Goal: Transaction & Acquisition: Purchase product/service

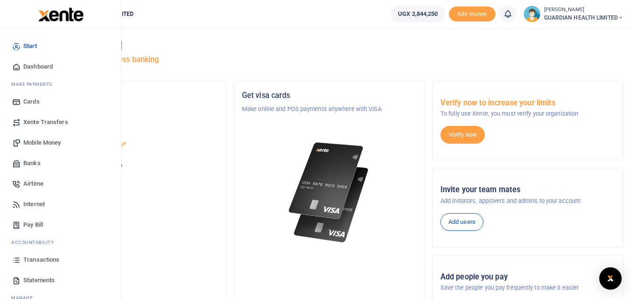
click at [31, 138] on span "Mobile Money" at bounding box center [41, 142] width 37 height 9
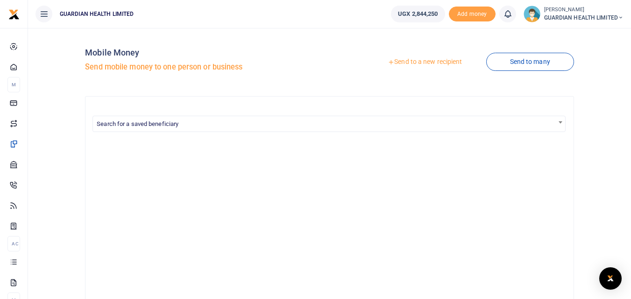
click at [421, 61] on link "Send to a new recipient" at bounding box center [425, 62] width 122 height 17
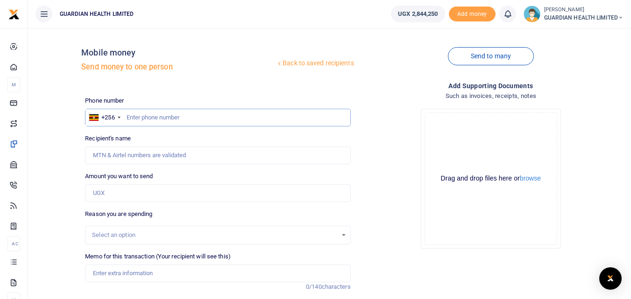
paste input "0761282277"
click at [131, 118] on input "0761282277" at bounding box center [217, 118] width 265 height 18
type input "761282277"
type input "Hellen Kyalikoba"
type input "761282277"
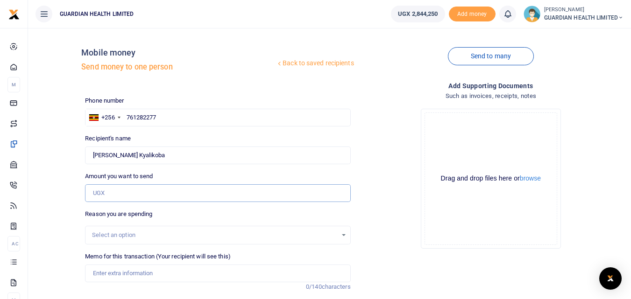
click at [189, 193] on input "Amount you want to send" at bounding box center [217, 193] width 265 height 18
type input "99,000"
click at [129, 271] on input "Memo for this transaction (Your recipient will see this)" at bounding box center [217, 274] width 265 height 18
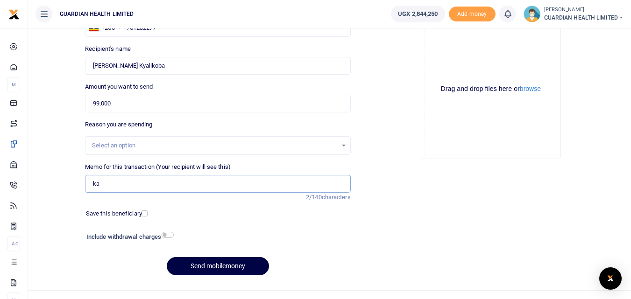
scroll to position [93, 0]
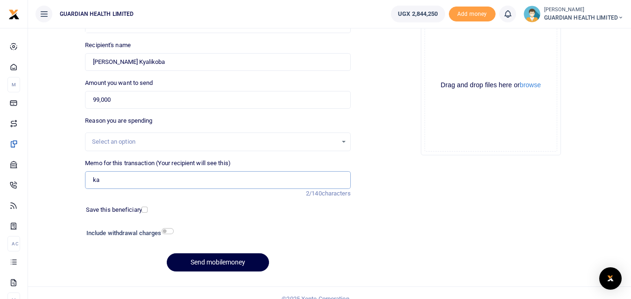
drag, startPoint x: 109, startPoint y: 179, endPoint x: 75, endPoint y: 182, distance: 33.7
click at [75, 182] on div "Back to saved recipients Mobile money Send money to one person Send to many Pho…" at bounding box center [329, 110] width 595 height 337
type input "Kabalagala Petty Cash"
click at [145, 211] on input "checkbox" at bounding box center [144, 210] width 6 height 6
checkbox input "true"
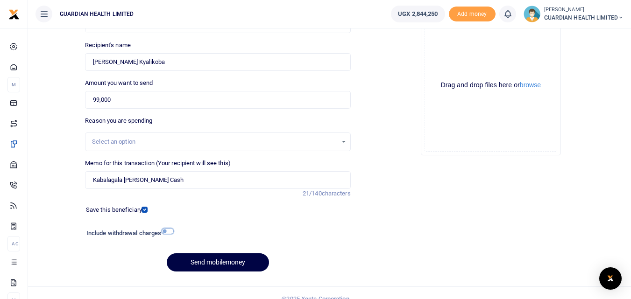
click at [166, 232] on input "checkbox" at bounding box center [168, 231] width 12 height 6
checkbox input "true"
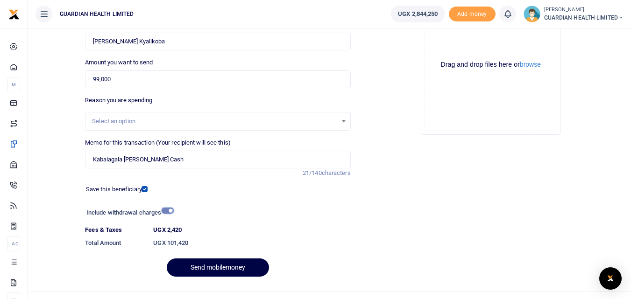
scroll to position [131, 0]
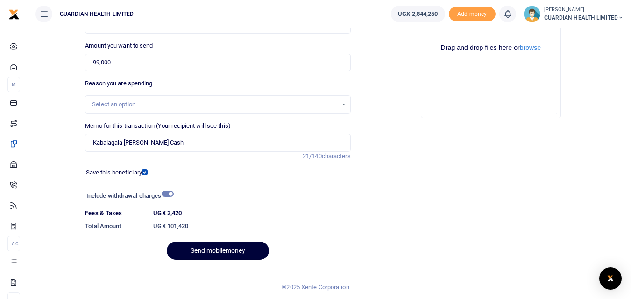
click at [219, 247] on button "Send mobilemoney" at bounding box center [218, 251] width 102 height 18
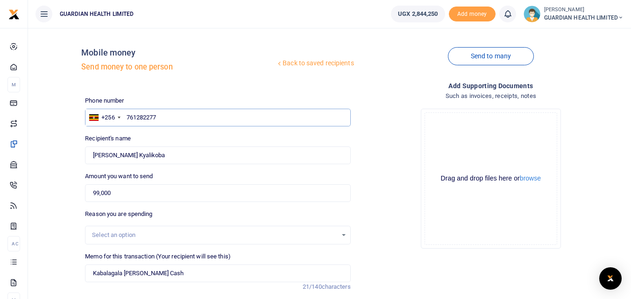
drag, startPoint x: 179, startPoint y: 121, endPoint x: 82, endPoint y: 107, distance: 98.1
click at [82, 107] on div "Phone number +256 Uganda +256 761282277 Phone is required." at bounding box center [217, 111] width 273 height 30
type input "761282277"
click at [150, 151] on input "Found" at bounding box center [217, 156] width 265 height 18
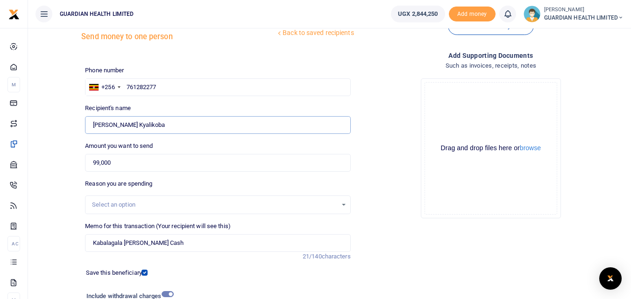
scroll to position [47, 0]
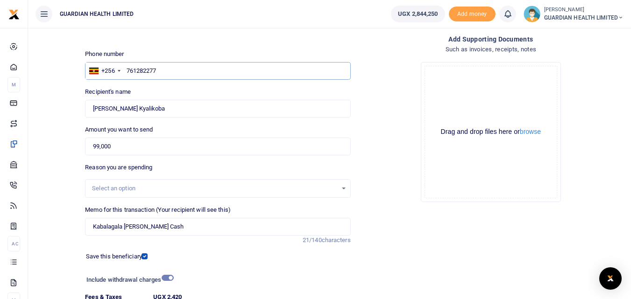
click at [190, 72] on input "761282277" at bounding box center [217, 71] width 265 height 18
click at [152, 109] on input "Found" at bounding box center [217, 109] width 265 height 18
click at [150, 148] on input "99,000" at bounding box center [217, 147] width 265 height 18
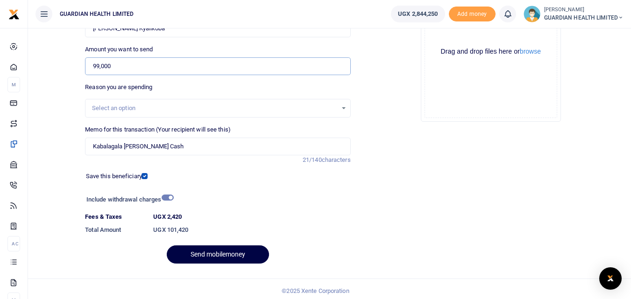
scroll to position [131, 0]
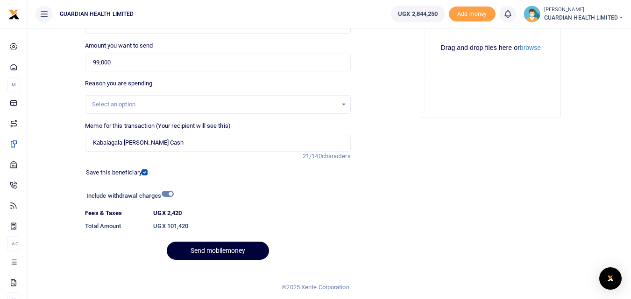
click at [215, 251] on button "Send mobilemoney" at bounding box center [218, 251] width 102 height 18
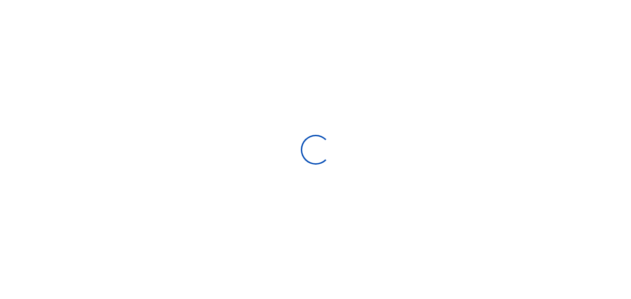
scroll to position [105, 0]
select select "Loading bundles"
select select
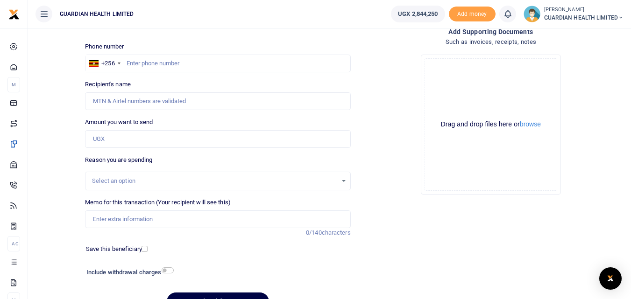
scroll to position [12, 0]
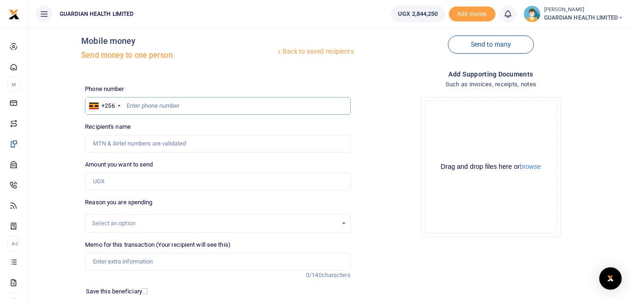
paste input "0763385416"
click at [131, 109] on input "0763385416" at bounding box center [217, 106] width 265 height 18
type input "763385416"
type input "Doreen Musiimenta"
type input "763385416"
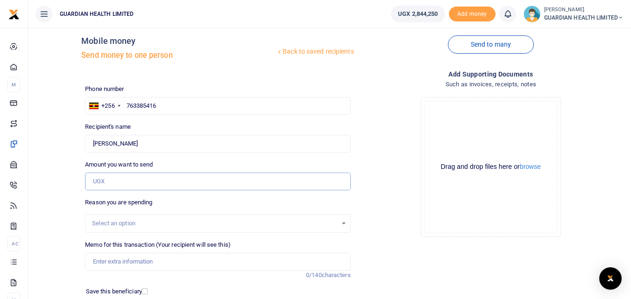
click at [124, 181] on input "Amount you want to send" at bounding box center [217, 182] width 265 height 18
type input "86,600"
click at [111, 263] on input "Memo for this transaction (Your recipient will see this)" at bounding box center [217, 262] width 265 height 18
type input "kise"
drag, startPoint x: 125, startPoint y: 259, endPoint x: 85, endPoint y: 263, distance: 40.3
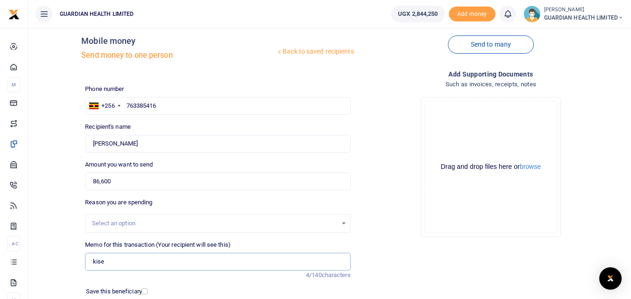
click at [85, 263] on input "kise" at bounding box center [217, 262] width 265 height 18
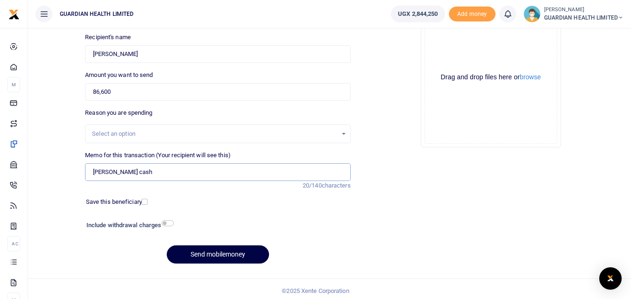
scroll to position [105, 0]
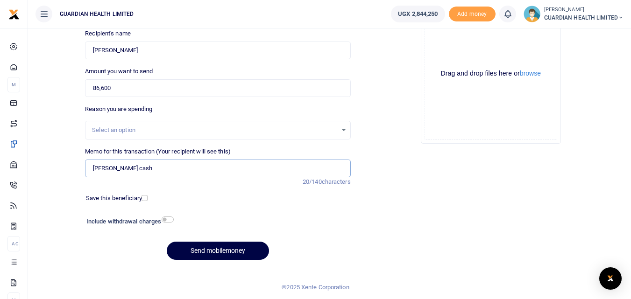
type input "Kisementi petty cash"
click at [145, 198] on input "checkbox" at bounding box center [144, 198] width 6 height 6
checkbox input "true"
click at [169, 222] on input "checkbox" at bounding box center [168, 220] width 12 height 6
checkbox input "true"
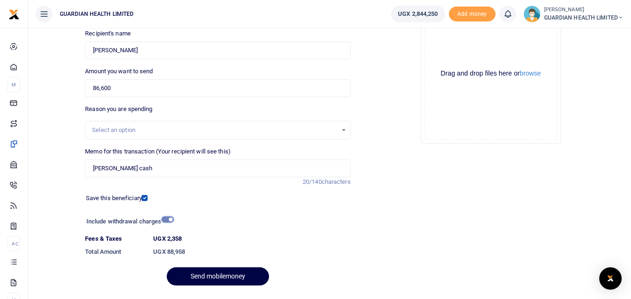
scroll to position [131, 0]
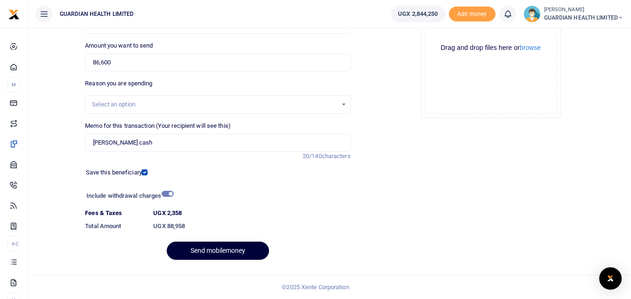
click at [227, 246] on button "Send mobilemoney" at bounding box center [218, 251] width 102 height 18
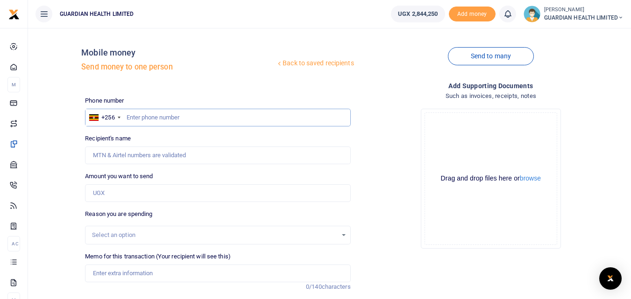
paste input "0708699416"
click at [130, 119] on input "0708699416" at bounding box center [217, 118] width 265 height 18
type input "708699416"
click at [171, 191] on input "Amount you want to send" at bounding box center [217, 193] width 265 height 18
type input "98"
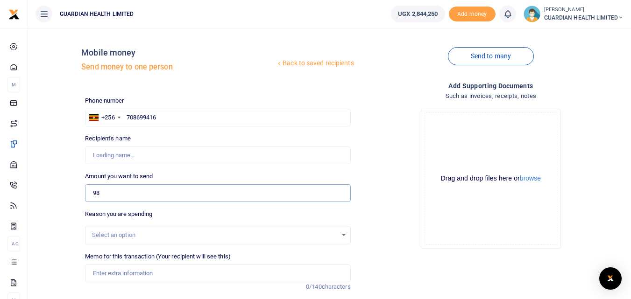
type input "Charity Kyalisima"
type input "98,000"
click at [155, 275] on input "Memo for this transaction (Your recipient will see this)" at bounding box center [217, 274] width 265 height 18
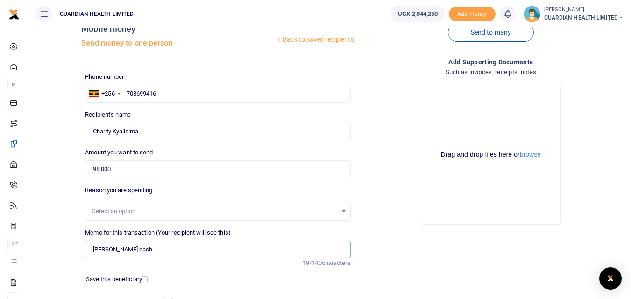
scroll to position [47, 0]
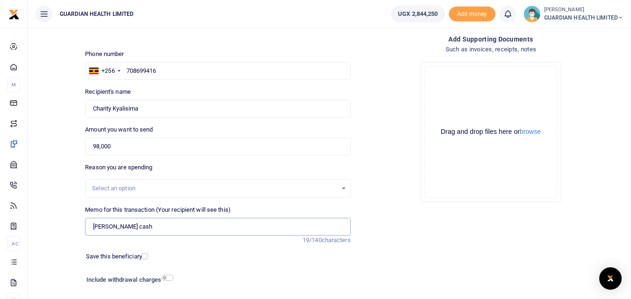
type input "Munyonyo Petty cash"
click at [145, 255] on input "checkbox" at bounding box center [144, 257] width 6 height 6
checkbox input "true"
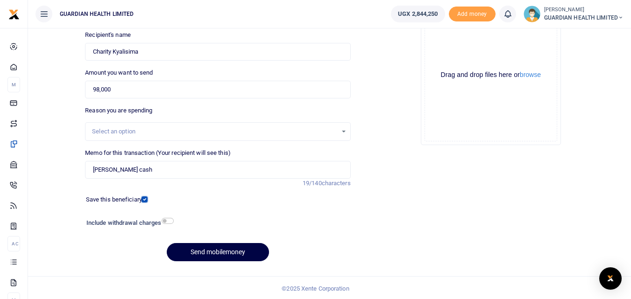
scroll to position [105, 0]
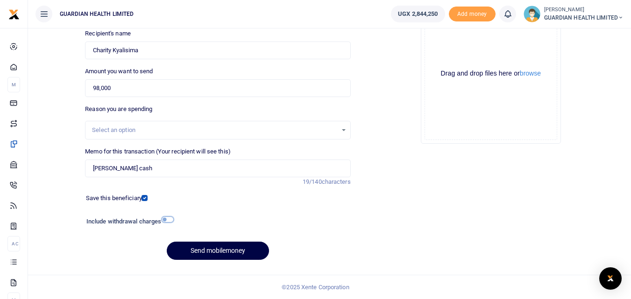
click at [164, 221] on input "checkbox" at bounding box center [168, 220] width 12 height 6
checkbox input "true"
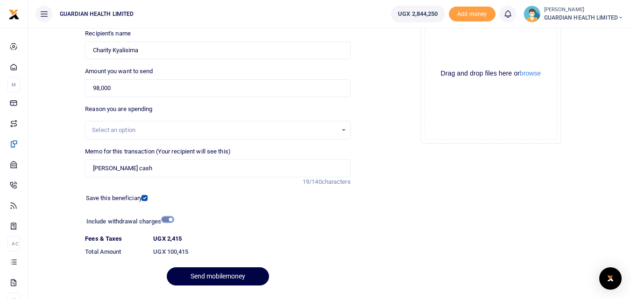
scroll to position [131, 0]
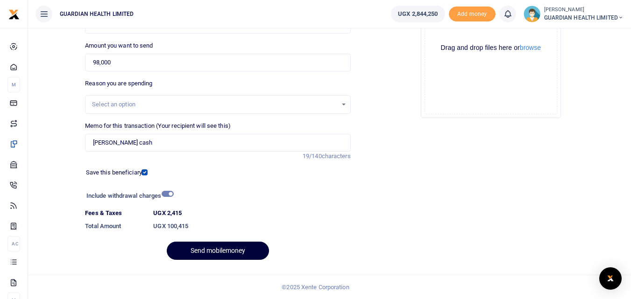
click at [216, 249] on button "Send mobilemoney" at bounding box center [218, 251] width 102 height 18
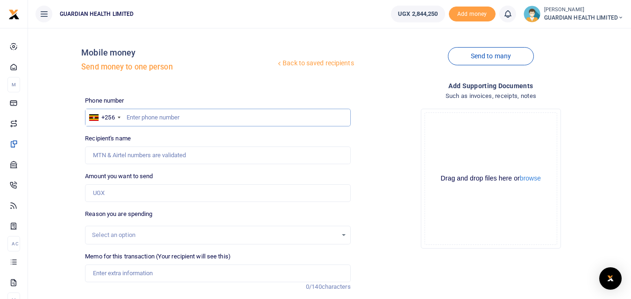
paste input "0786045996"
click at [129, 118] on input "0786045996" at bounding box center [217, 118] width 265 height 18
click at [131, 116] on input "0786045996" at bounding box center [217, 118] width 265 height 18
type input "786045996"
type input "[PERSON_NAME]"
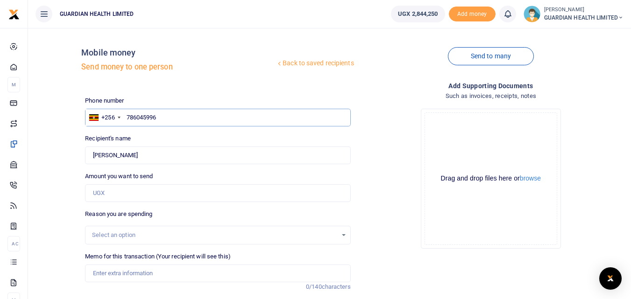
type input "786045996"
click at [339, 155] on input "Found" at bounding box center [217, 156] width 265 height 18
click at [102, 188] on input "Amount you want to send" at bounding box center [217, 193] width 265 height 18
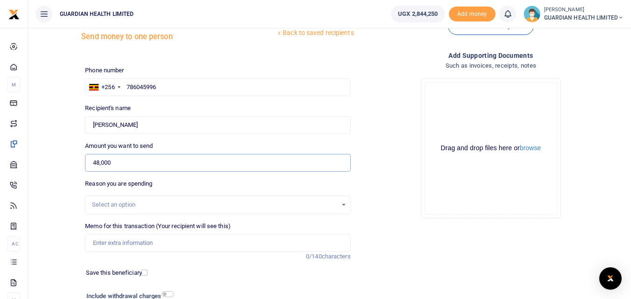
scroll to position [47, 0]
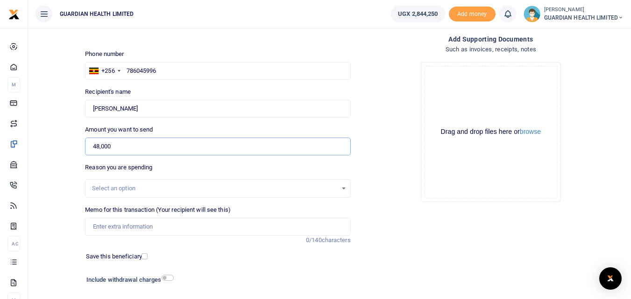
type input "48,000"
click at [163, 224] on input "Memo for this transaction (Your recipient will see this)" at bounding box center [217, 227] width 265 height 18
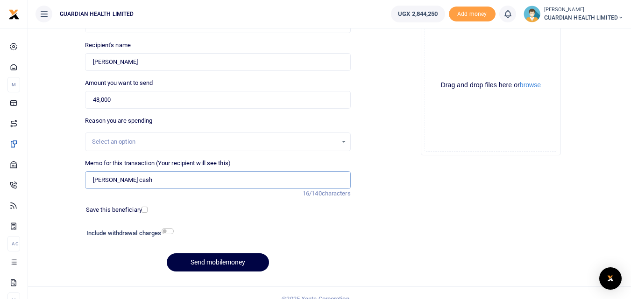
type input "Kiira Petty cash"
click at [143, 210] on input "checkbox" at bounding box center [144, 210] width 6 height 6
checkbox input "true"
click at [169, 229] on input "checkbox" at bounding box center [168, 231] width 12 height 6
checkbox input "true"
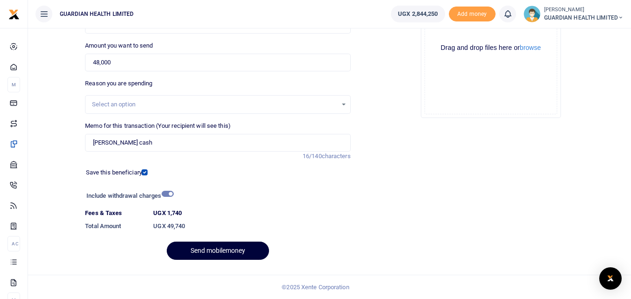
click at [224, 249] on button "Send mobilemoney" at bounding box center [218, 251] width 102 height 18
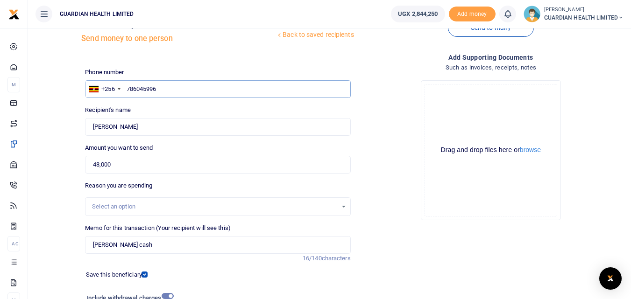
scroll to position [0, 0]
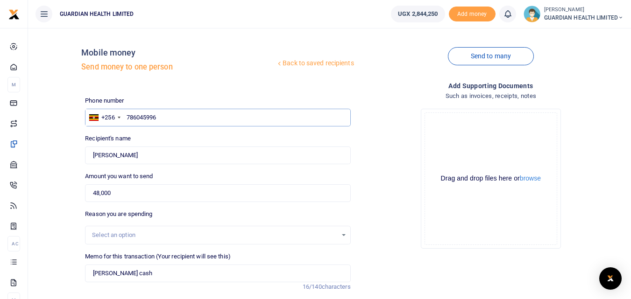
drag, startPoint x: 184, startPoint y: 123, endPoint x: 42, endPoint y: 112, distance: 142.4
click at [42, 112] on div "Back to saved recipients Mobile money Send money to one person Send to many Pho…" at bounding box center [329, 216] width 595 height 363
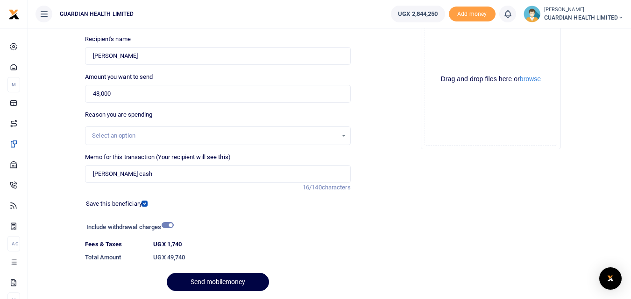
scroll to position [131, 0]
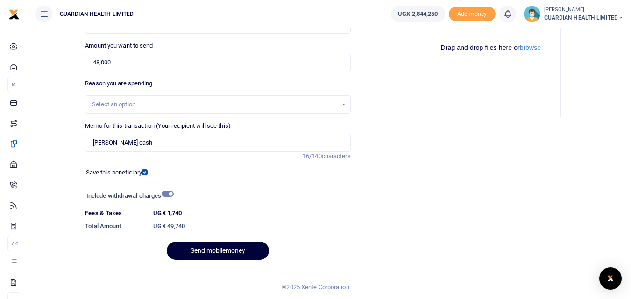
type input "786045996"
click at [210, 246] on button "Send mobilemoney" at bounding box center [218, 251] width 102 height 18
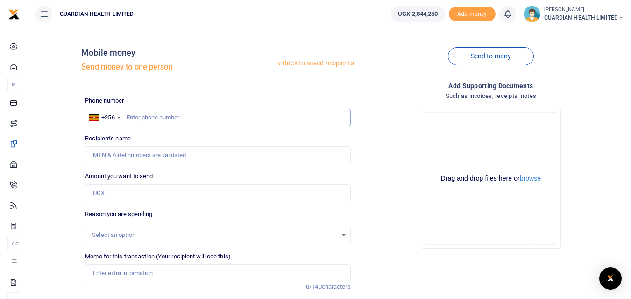
paste input "0757973749"
click at [130, 116] on input "0757973749" at bounding box center [217, 118] width 265 height 18
type input "757973749"
click at [192, 192] on input "Amount you want to send" at bounding box center [217, 193] width 265 height 18
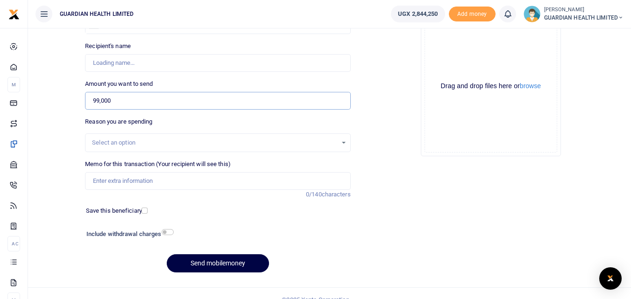
scroll to position [93, 0]
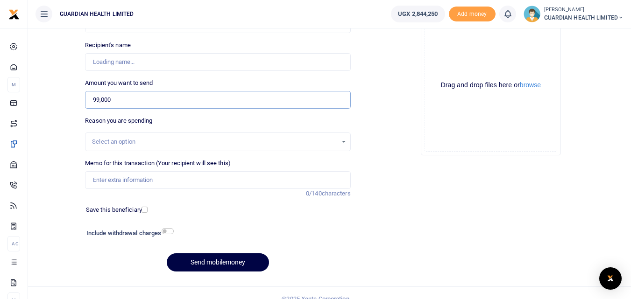
type input "99,000"
click at [174, 177] on input "Memo for this transaction (Your recipient will see this)" at bounding box center [217, 180] width 265 height 18
type input "Mb"
type input "[PERSON_NAME] Ampumuza"
type input "Mbarara Petty cash"
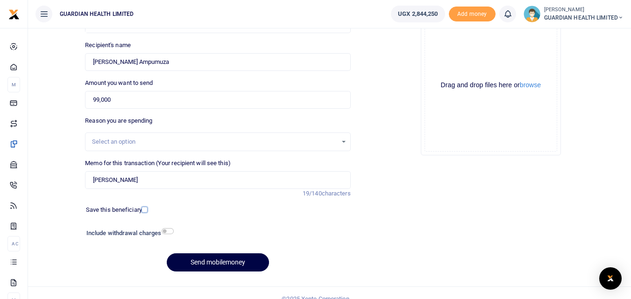
click at [144, 211] on input "checkbox" at bounding box center [144, 210] width 6 height 6
checkbox input "true"
click at [169, 233] on input "checkbox" at bounding box center [168, 231] width 12 height 6
checkbox input "true"
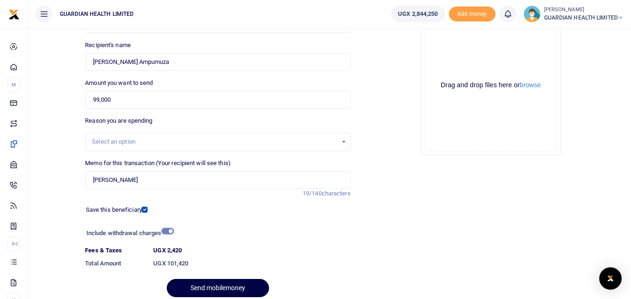
scroll to position [131, 0]
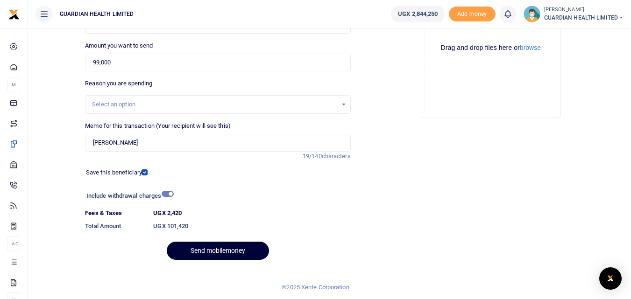
click at [230, 252] on button "Send mobilemoney" at bounding box center [218, 251] width 102 height 18
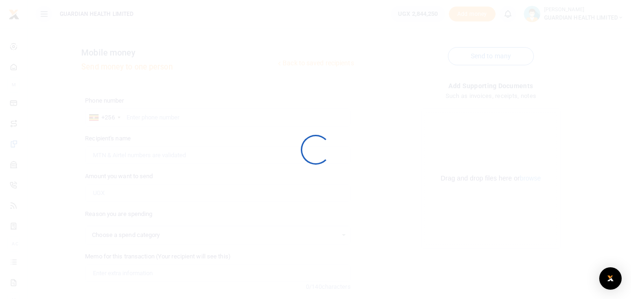
select select
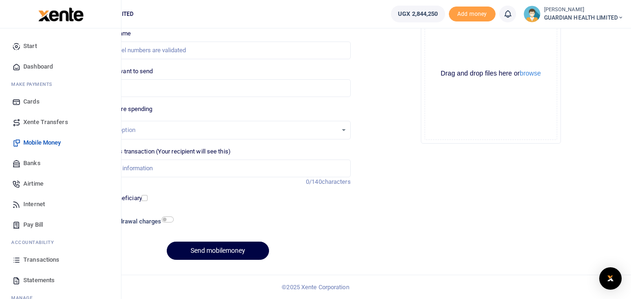
click at [43, 66] on span "Dashboard" at bounding box center [37, 66] width 29 height 9
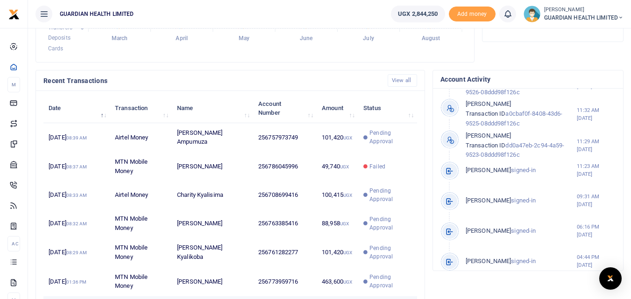
scroll to position [201, 0]
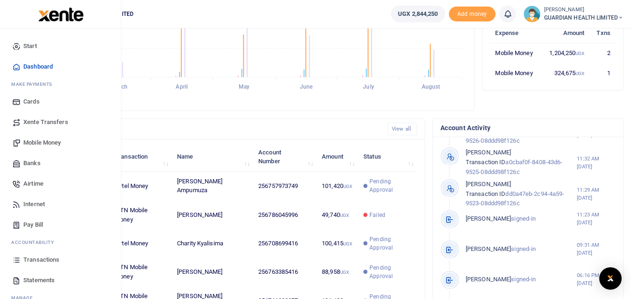
click at [34, 224] on span "Pay Bill" at bounding box center [33, 224] width 20 height 9
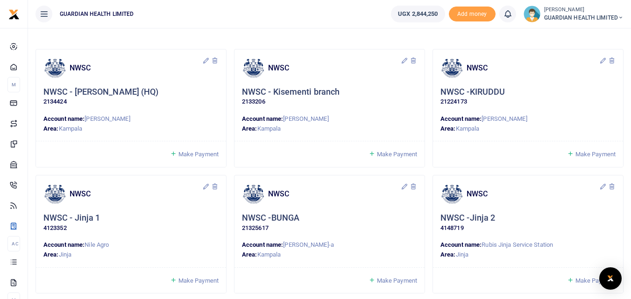
scroll to position [93, 0]
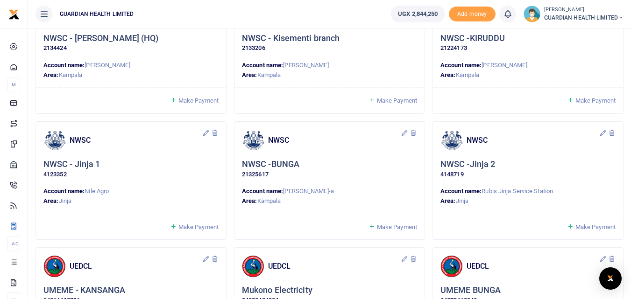
click at [603, 228] on span "Make Payment" at bounding box center [595, 227] width 40 height 7
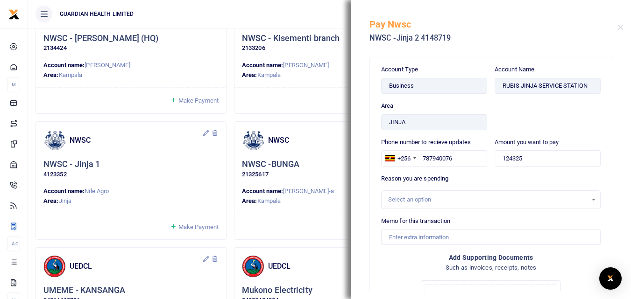
click at [417, 199] on div "Select an option" at bounding box center [487, 199] width 199 height 9
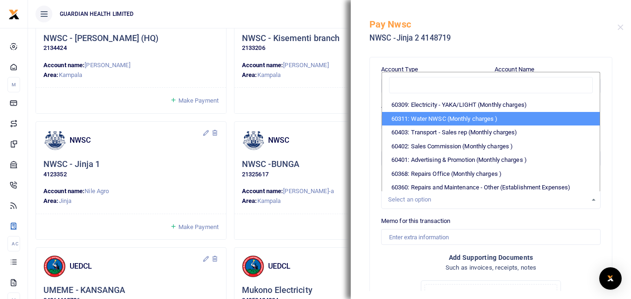
click at [423, 120] on li "60311: Water NWSC (Monthly charges )" at bounding box center [491, 119] width 218 height 14
select select "5375"
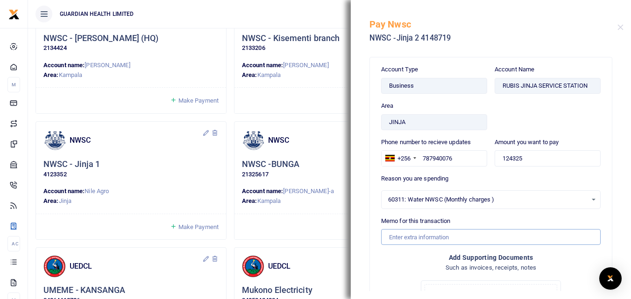
click at [419, 238] on input "Memo for this transaction" at bounding box center [490, 237] width 219 height 16
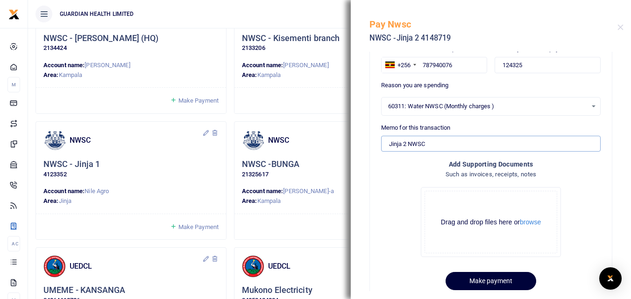
type input "Jinja 2 NWSC"
click at [483, 274] on button "Make payment" at bounding box center [490, 281] width 91 height 18
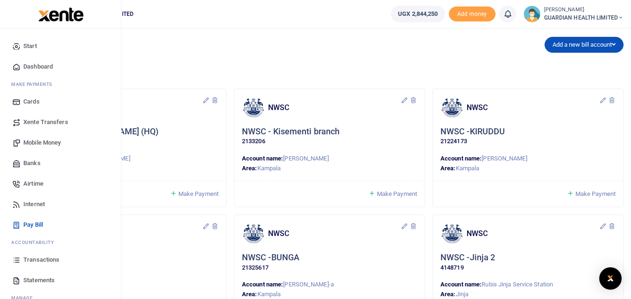
click at [40, 67] on span "Dashboard" at bounding box center [37, 66] width 29 height 9
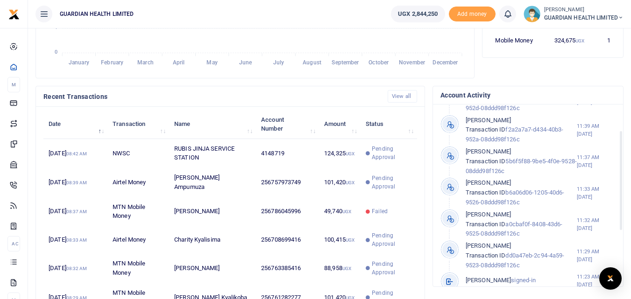
scroll to position [47, 0]
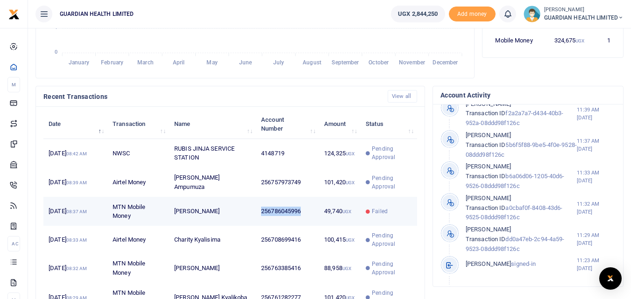
drag, startPoint x: 302, startPoint y: 212, endPoint x: 260, endPoint y: 205, distance: 43.0
click at [260, 205] on td "256786045996" at bounding box center [287, 211] width 63 height 29
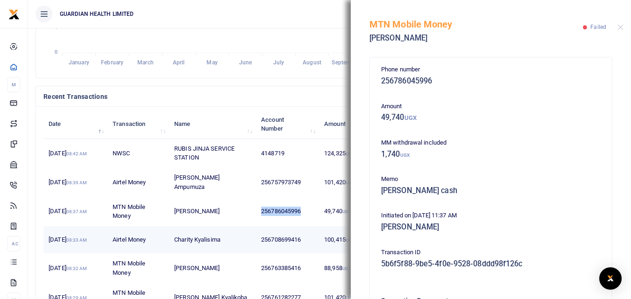
copy td "256786045996"
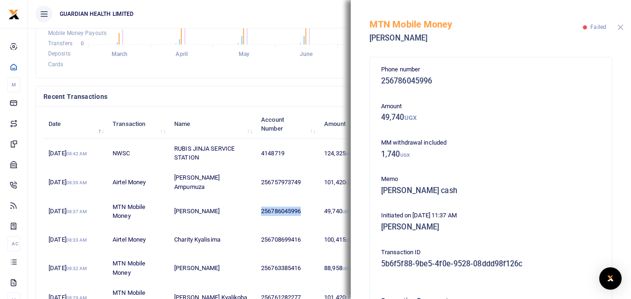
click at [618, 26] on button "Close" at bounding box center [620, 27] width 6 height 6
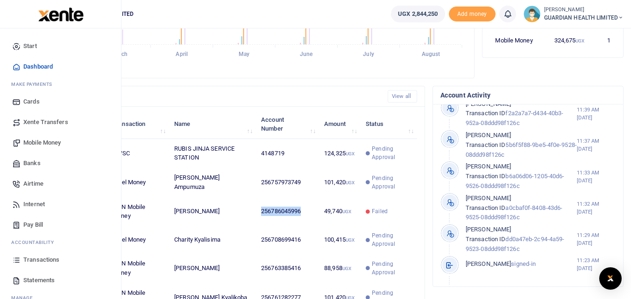
click at [46, 141] on span "Mobile Money" at bounding box center [41, 142] width 37 height 9
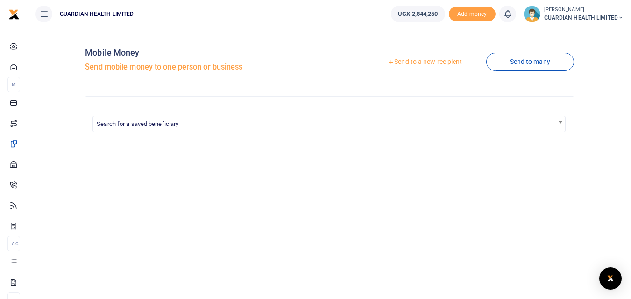
click at [423, 65] on link "Send to a new recipient" at bounding box center [425, 62] width 122 height 17
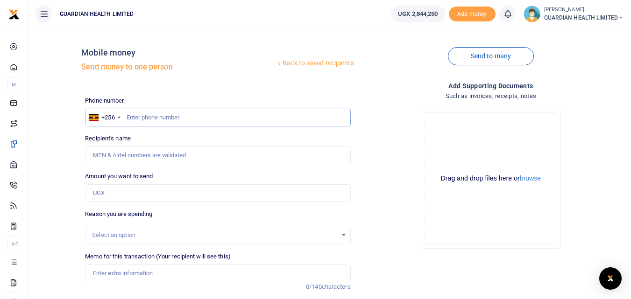
paste input "256786045996"
click at [137, 115] on input "256786045996" at bounding box center [217, 118] width 265 height 18
type input "786045996"
type input "[PERSON_NAME]"
type input "786045996"
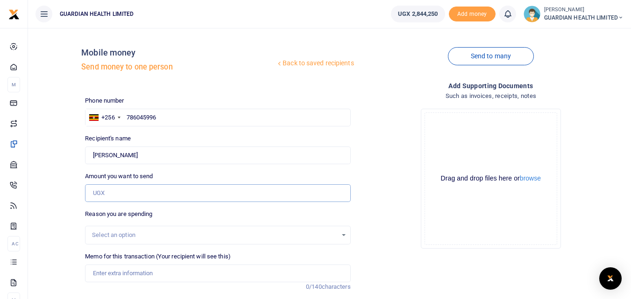
click at [164, 193] on input "Amount you want to send" at bounding box center [217, 193] width 265 height 18
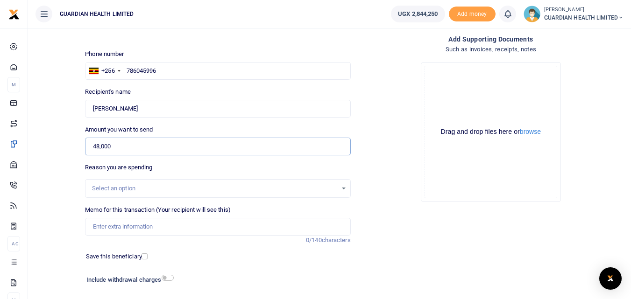
type input "48,000"
click at [153, 227] on input "Memo for this transaction (Your recipient will see this)" at bounding box center [217, 227] width 265 height 18
type input "[PERSON_NAME] cash"
click at [146, 259] on input "checkbox" at bounding box center [144, 257] width 6 height 6
checkbox input "true"
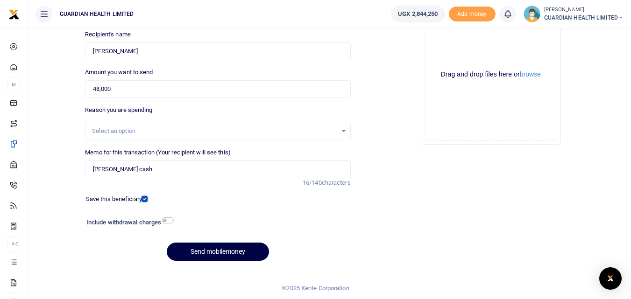
scroll to position [105, 0]
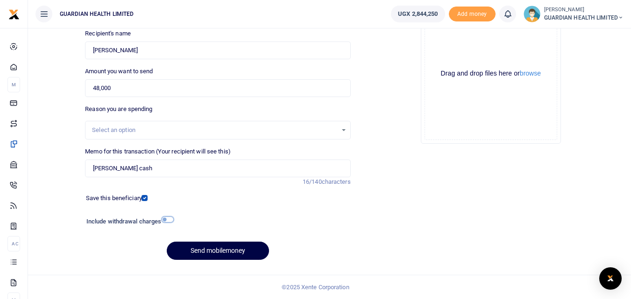
click at [168, 220] on input "checkbox" at bounding box center [168, 220] width 12 height 6
checkbox input "true"
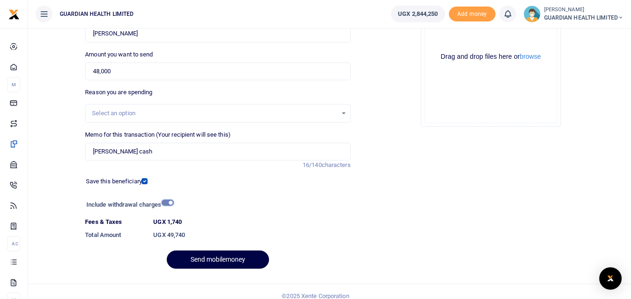
scroll to position [131, 0]
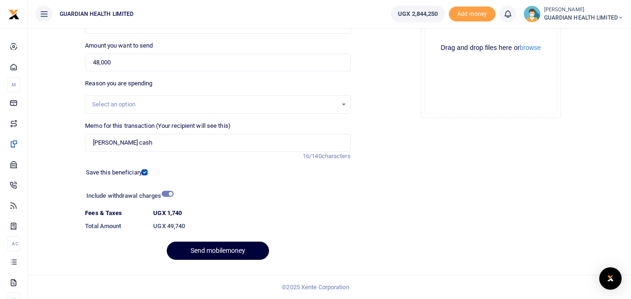
click at [233, 252] on button "Send mobilemoney" at bounding box center [218, 251] width 102 height 18
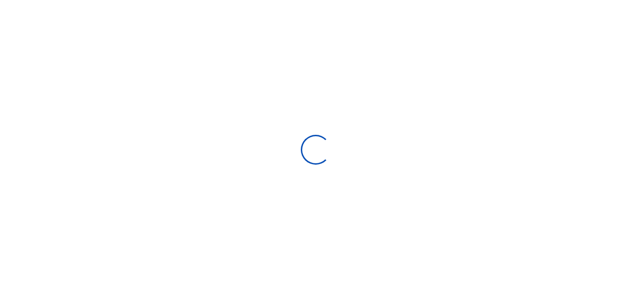
select select "Loading bundles"
select select
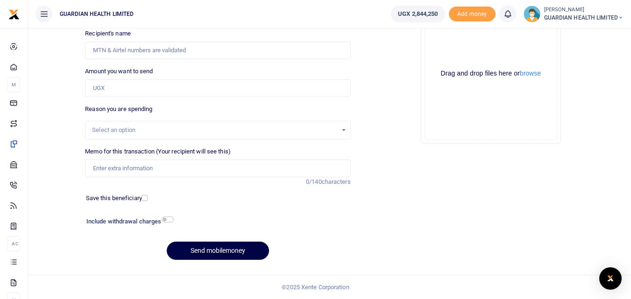
scroll to position [0, 0]
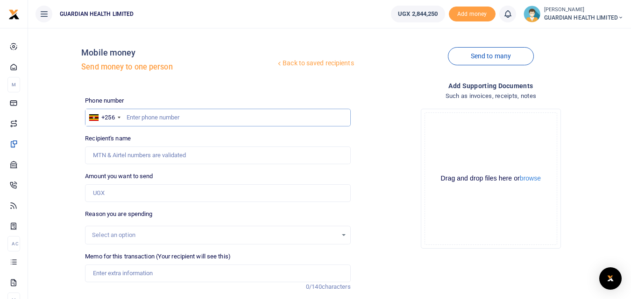
click at [192, 113] on input "text" at bounding box center [217, 118] width 265 height 18
type input "778176876"
type input "[PERSON_NAME]"
type input "778176876"
click at [176, 197] on input "Amount you want to send" at bounding box center [217, 193] width 265 height 18
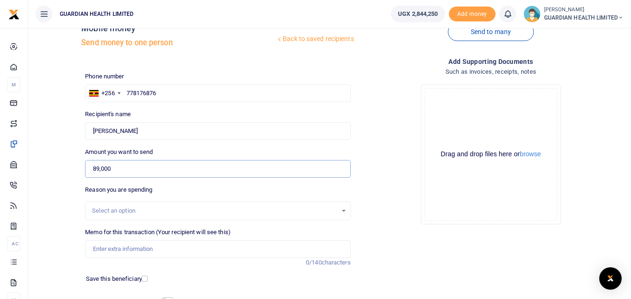
scroll to position [47, 0]
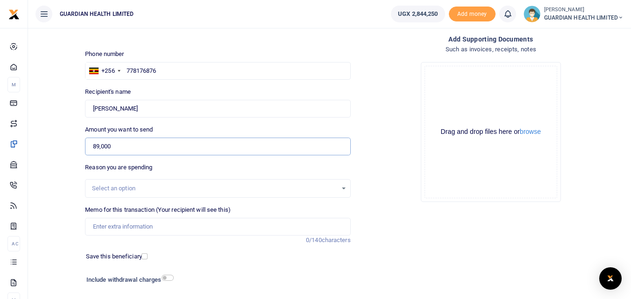
type input "89,000"
click at [162, 226] on input "Memo for this transaction (Your recipient will see this)" at bounding box center [217, 227] width 265 height 18
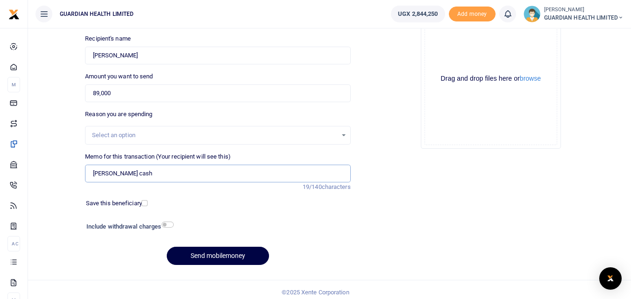
scroll to position [105, 0]
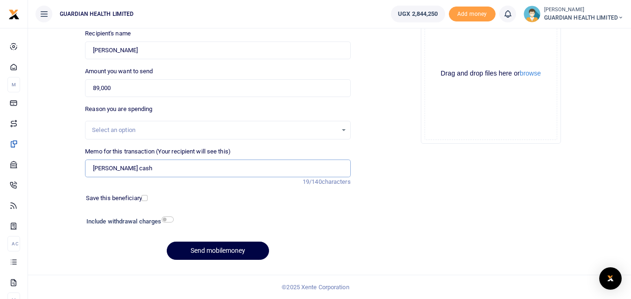
type input "Kiruddu Petty cash"
click at [145, 195] on div "Save this beneficiary" at bounding box center [114, 198] width 65 height 9
click at [143, 197] on input "checkbox" at bounding box center [144, 198] width 6 height 6
checkbox input "true"
click at [167, 221] on input "checkbox" at bounding box center [168, 220] width 12 height 6
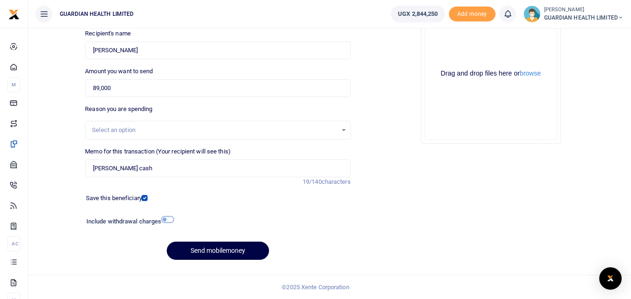
checkbox input "true"
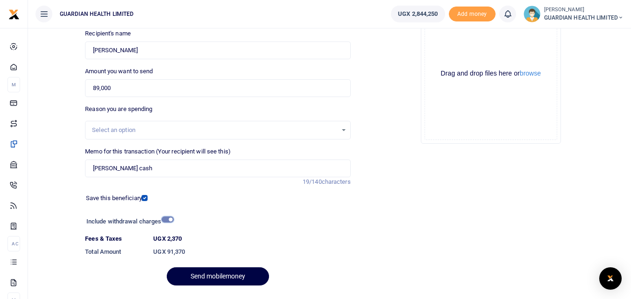
scroll to position [131, 0]
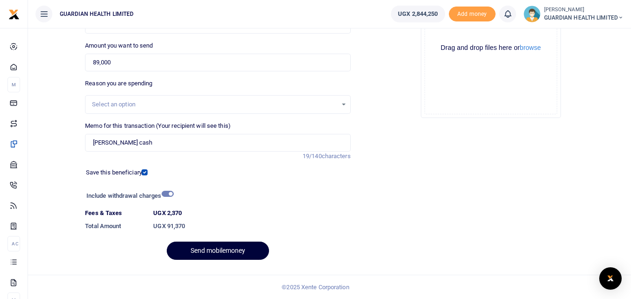
click at [246, 246] on button "Send mobilemoney" at bounding box center [218, 251] width 102 height 18
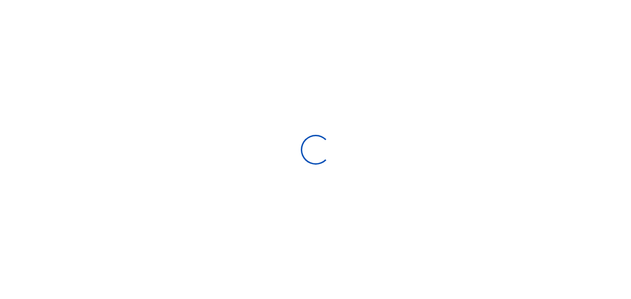
select select "Loading bundles"
select select
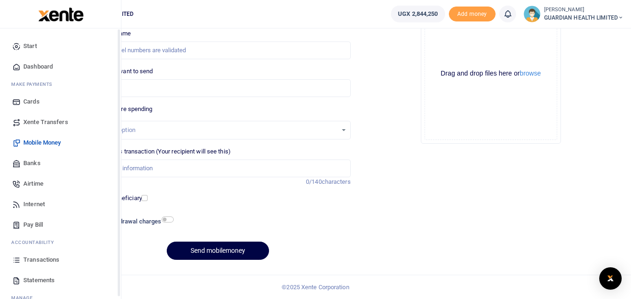
click at [43, 64] on span "Dashboard" at bounding box center [37, 66] width 29 height 9
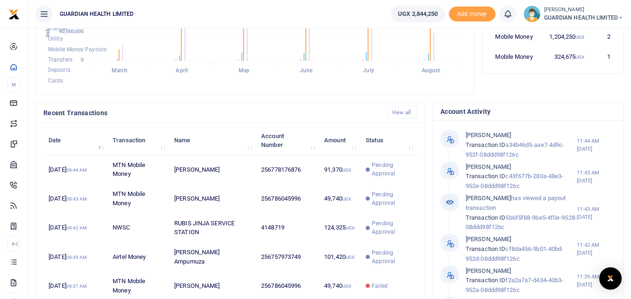
scroll to position [107, 0]
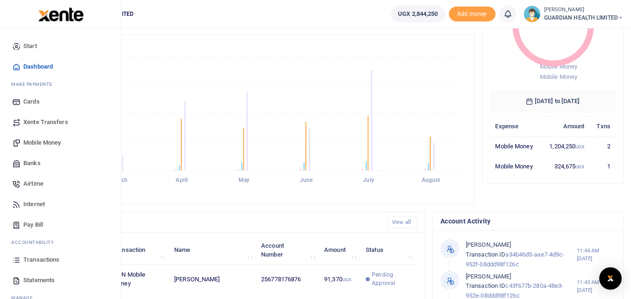
click at [46, 143] on span "Mobile Money" at bounding box center [41, 142] width 37 height 9
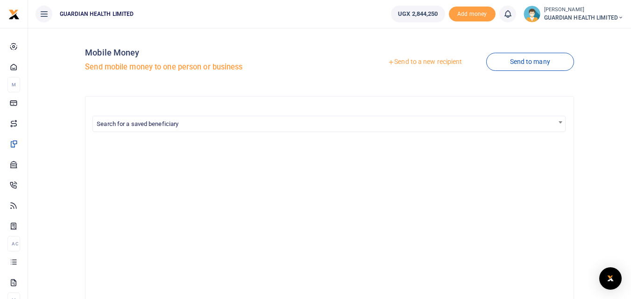
click at [444, 61] on link "Send to a new recipient" at bounding box center [425, 62] width 122 height 17
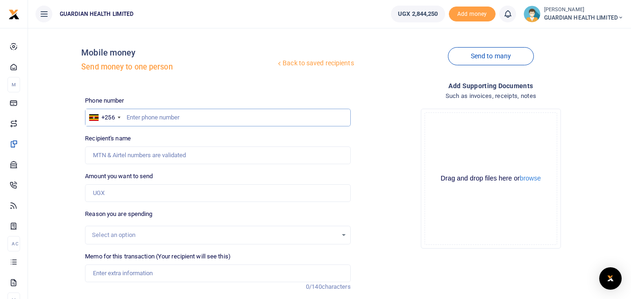
click at [167, 113] on input "text" at bounding box center [217, 118] width 265 height 18
click at [164, 114] on input "text" at bounding box center [217, 118] width 265 height 18
type input "704803211"
click at [121, 196] on input "Amount you want to send" at bounding box center [217, 193] width 265 height 18
type input "Esthermulambuzi Mirembe"
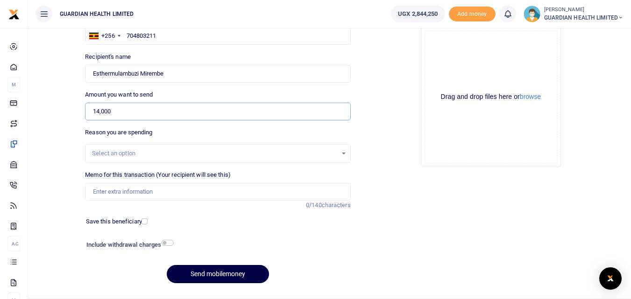
scroll to position [93, 0]
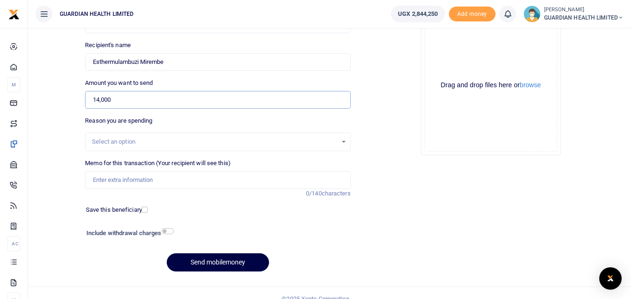
type input "14,000"
click at [118, 180] on input "Memo for this transaction (Your recipient will see this)" at bounding box center [217, 180] width 265 height 18
type input "Naalya 2 petty cash"
click at [145, 211] on input "checkbox" at bounding box center [144, 210] width 6 height 6
checkbox input "true"
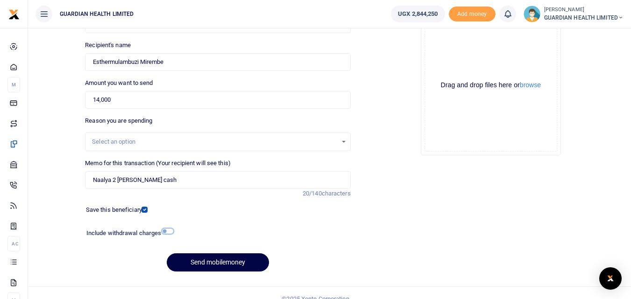
click at [165, 231] on input "checkbox" at bounding box center [168, 231] width 12 height 6
checkbox input "true"
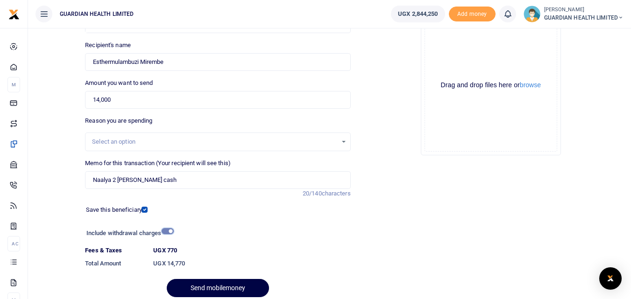
scroll to position [131, 0]
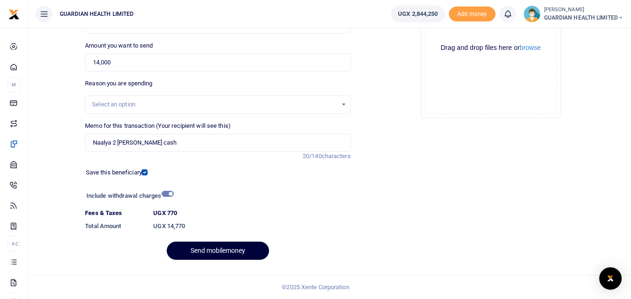
click at [233, 249] on button "Send mobilemoney" at bounding box center [218, 251] width 102 height 18
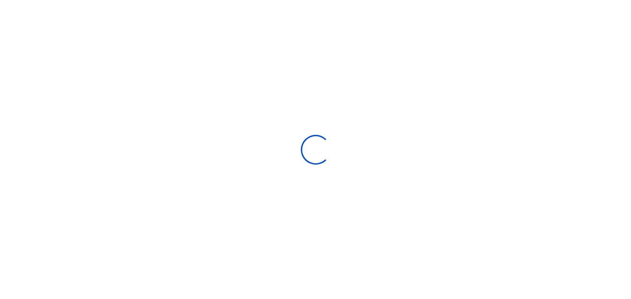
scroll to position [105, 0]
select select "Loading bundles"
select select
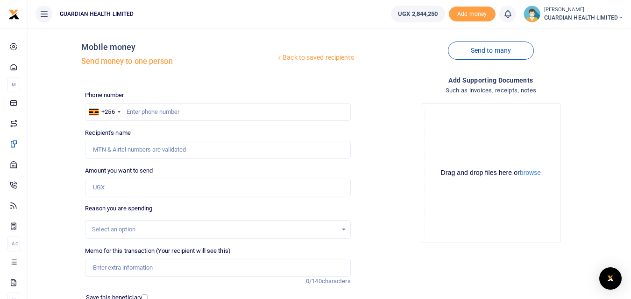
scroll to position [0, 0]
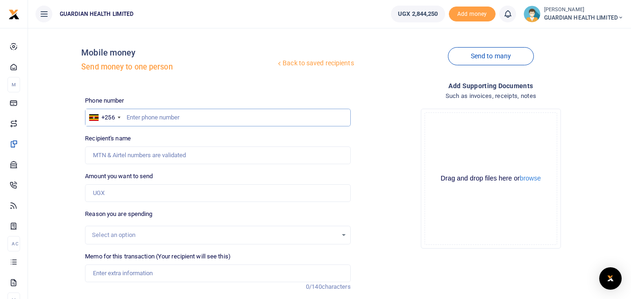
click at [184, 120] on input "text" at bounding box center [217, 118] width 265 height 18
type input "777802933"
type input "Rosemary Rukundo"
type input "777802933"
click at [167, 194] on input "Amount you want to send" at bounding box center [217, 193] width 265 height 18
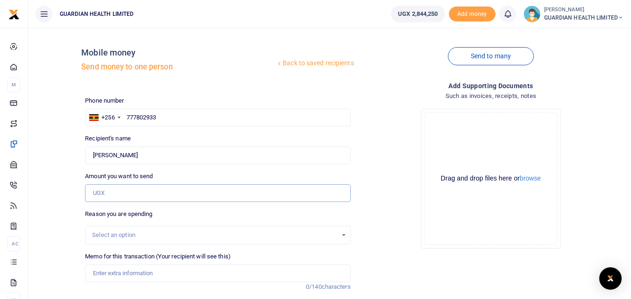
type input "0"
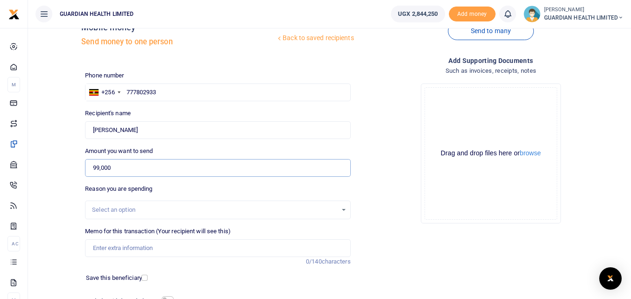
scroll to position [47, 0]
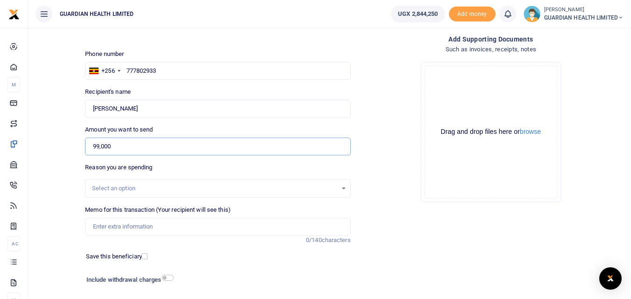
type input "99,000"
click at [141, 226] on input "Memo for this transaction (Your recipient will see this)" at bounding box center [217, 227] width 265 height 18
type input "N"
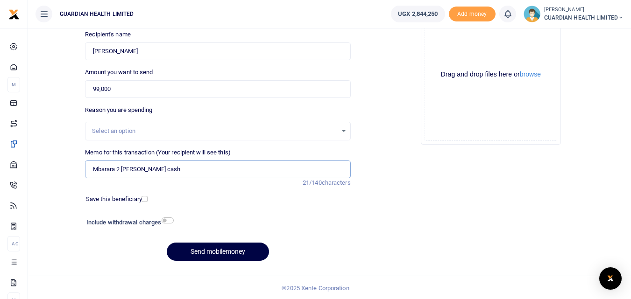
scroll to position [105, 0]
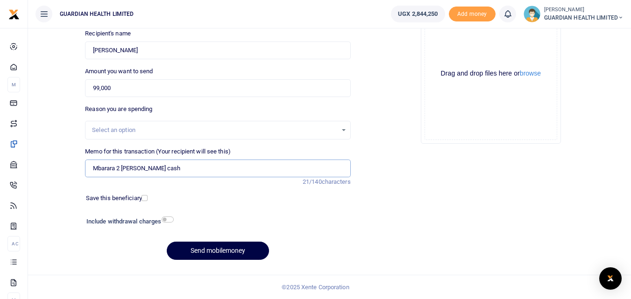
type input "Mbarara 2 petty cash"
click at [141, 199] on label "Save this beneficiary" at bounding box center [114, 198] width 56 height 9
click at [146, 198] on input "checkbox" at bounding box center [144, 198] width 6 height 6
checkbox input "true"
click at [167, 220] on input "checkbox" at bounding box center [168, 220] width 12 height 6
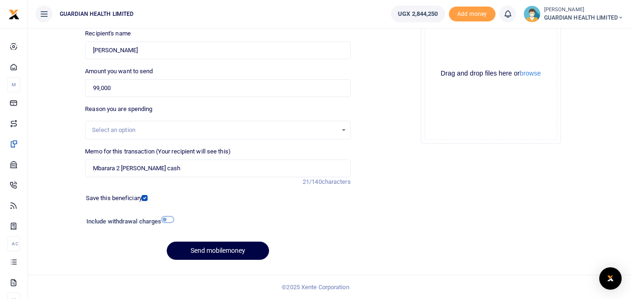
checkbox input "true"
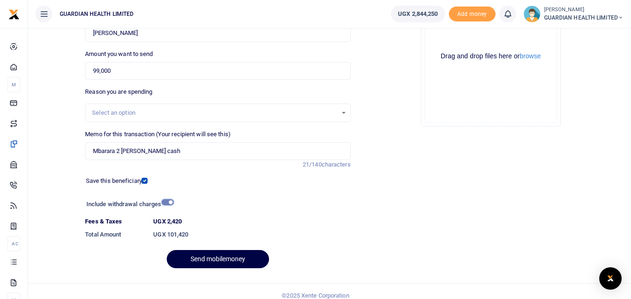
scroll to position [131, 0]
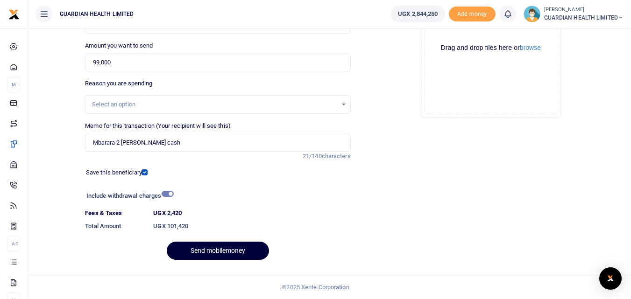
click at [224, 249] on button "Send mobilemoney" at bounding box center [218, 251] width 102 height 18
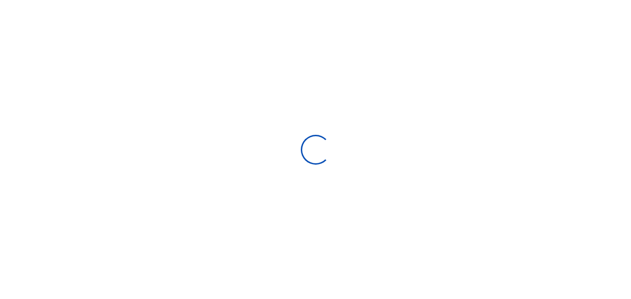
scroll to position [105, 0]
select select "Loading bundles"
select select
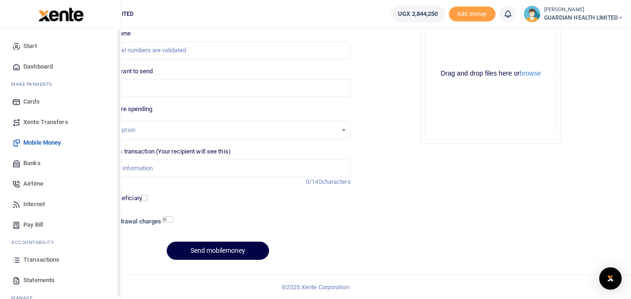
click at [41, 226] on span "Pay Bill" at bounding box center [33, 224] width 20 height 9
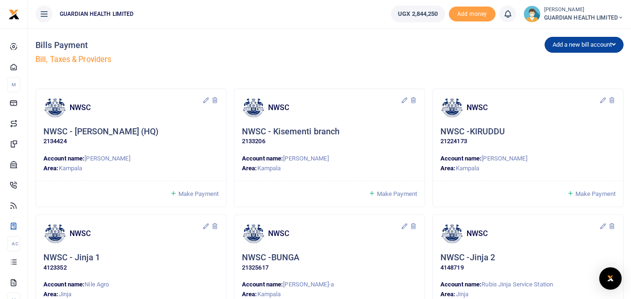
click at [574, 43] on button "Add a new bill account" at bounding box center [583, 45] width 79 height 16
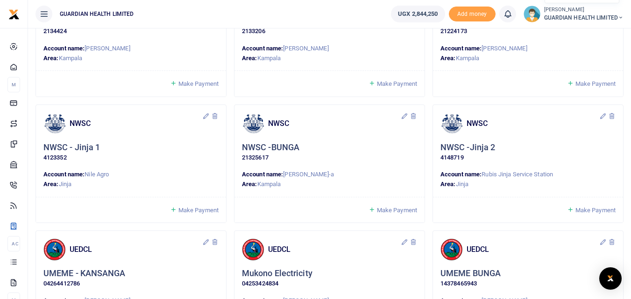
scroll to position [140, 0]
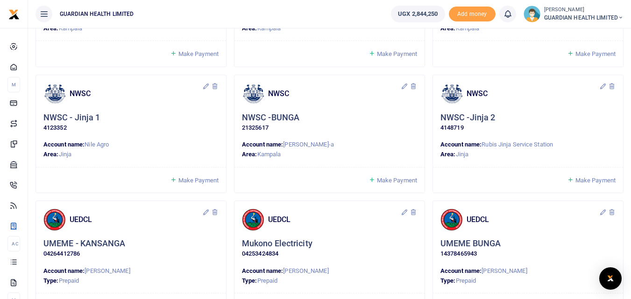
click at [393, 182] on span "Make Payment" at bounding box center [397, 180] width 40 height 7
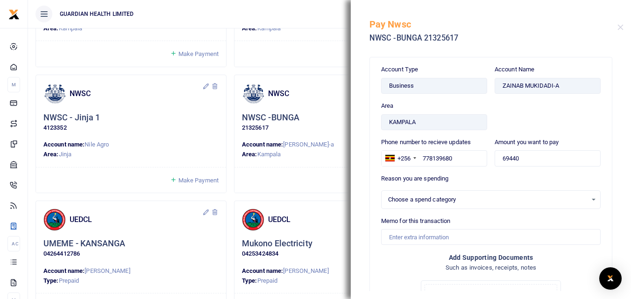
select select
drag, startPoint x: 453, startPoint y: 239, endPoint x: 453, endPoint y: 229, distance: 9.8
click at [453, 239] on input "Memo for this transaction" at bounding box center [490, 237] width 219 height 16
click at [410, 198] on div "Select an option" at bounding box center [487, 199] width 199 height 9
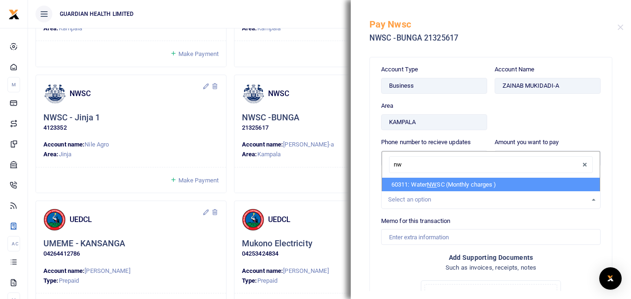
type input "nws"
click at [411, 181] on li "60311: Water NWS C (Monthly charges )" at bounding box center [491, 185] width 218 height 14
select select "5375"
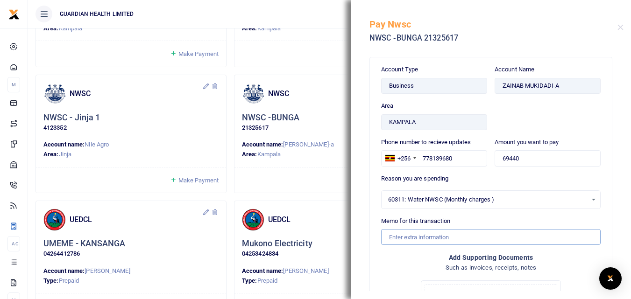
click at [419, 235] on input "Memo for this transaction" at bounding box center [490, 237] width 219 height 16
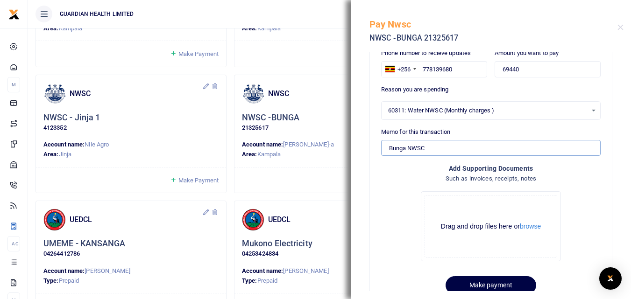
scroll to position [93, 0]
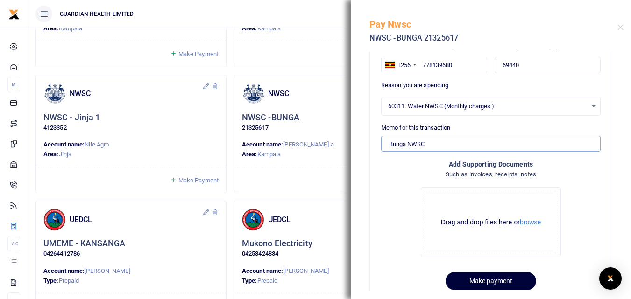
type input "Bunga NWSC"
click at [495, 281] on button "Make payment" at bounding box center [490, 281] width 91 height 18
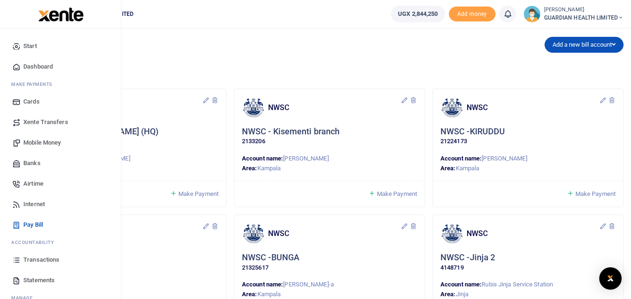
click at [31, 63] on span "Dashboard" at bounding box center [37, 66] width 29 height 9
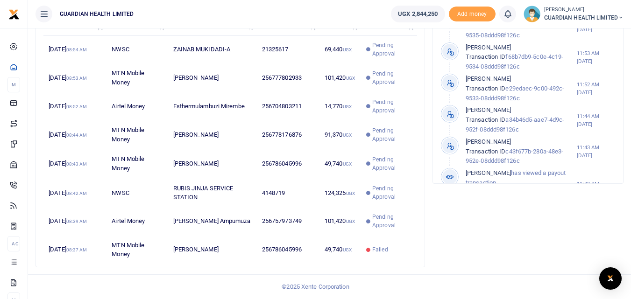
scroll to position [341, 0]
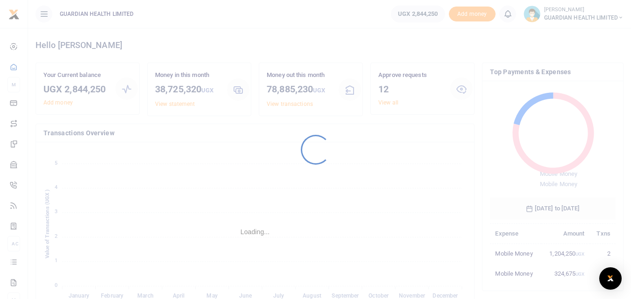
scroll to position [124, 119]
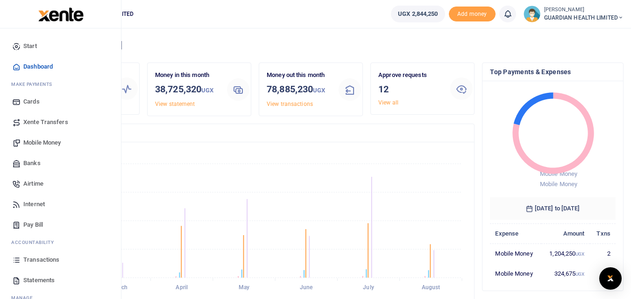
click at [37, 141] on span "Mobile Money" at bounding box center [41, 142] width 37 height 9
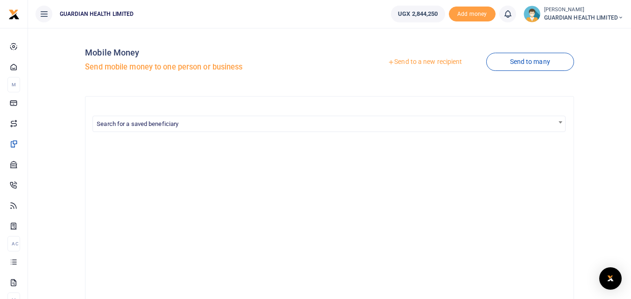
click at [443, 61] on link "Send to a new recipient" at bounding box center [425, 62] width 122 height 17
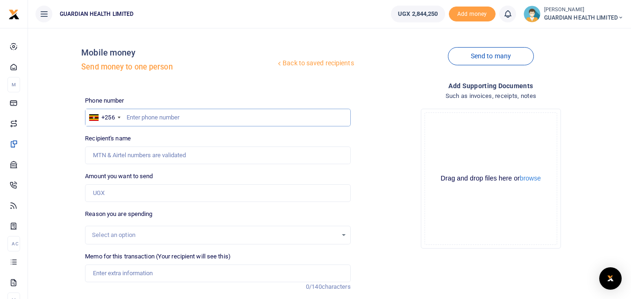
click at [146, 113] on input "text" at bounding box center [217, 118] width 265 height 18
type input "773819393"
type input "Anuary Cyuzuzo"
type input "773819393"
click at [127, 196] on input "Amount you want to send" at bounding box center [217, 193] width 265 height 18
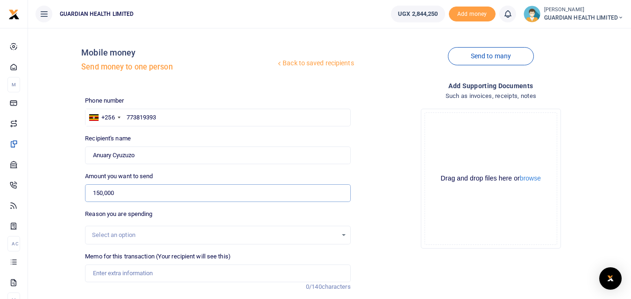
scroll to position [47, 0]
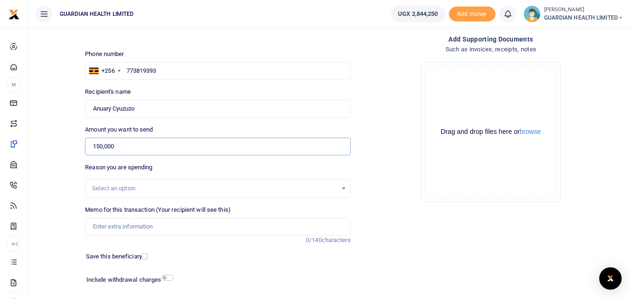
type input "150,000"
click at [128, 184] on div "Select an option" at bounding box center [214, 188] width 245 height 9
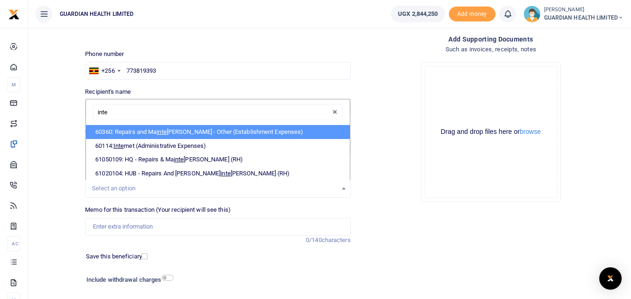
type input "inter"
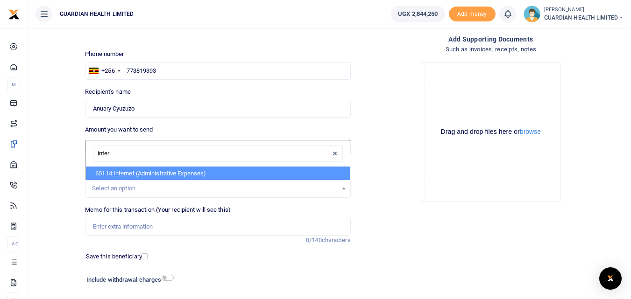
click at [124, 176] on span "Inter" at bounding box center [119, 173] width 13 height 7
select select "5413"
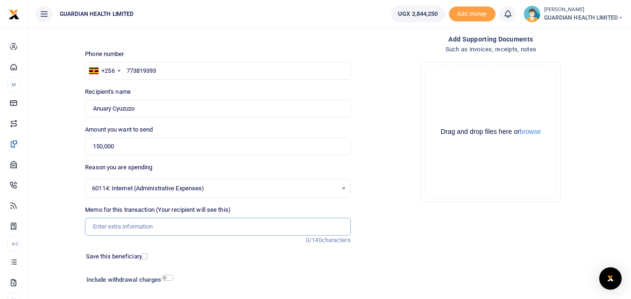
click at [134, 229] on input "Memo for this transaction (Your recipient will see this)" at bounding box center [217, 227] width 265 height 18
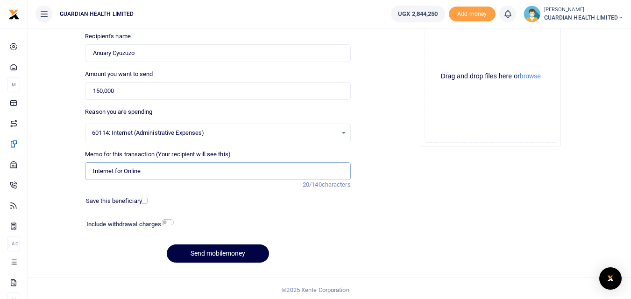
scroll to position [105, 0]
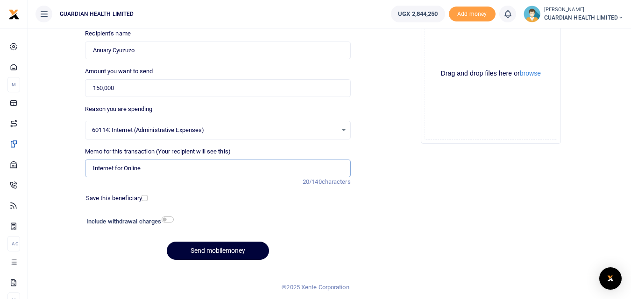
type input "Internet for Online"
click at [194, 249] on button "Send mobilemoney" at bounding box center [218, 251] width 102 height 18
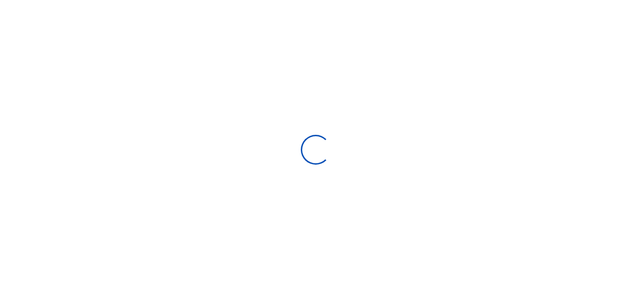
scroll to position [105, 0]
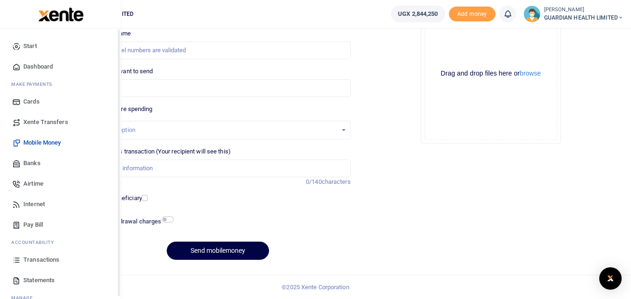
click at [33, 66] on span "Dashboard" at bounding box center [37, 66] width 29 height 9
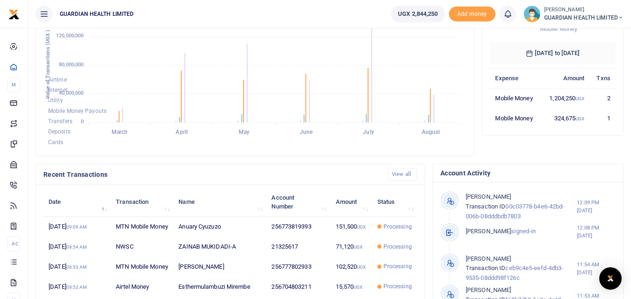
scroll to position [201, 0]
